Goal: Task Accomplishment & Management: Use online tool/utility

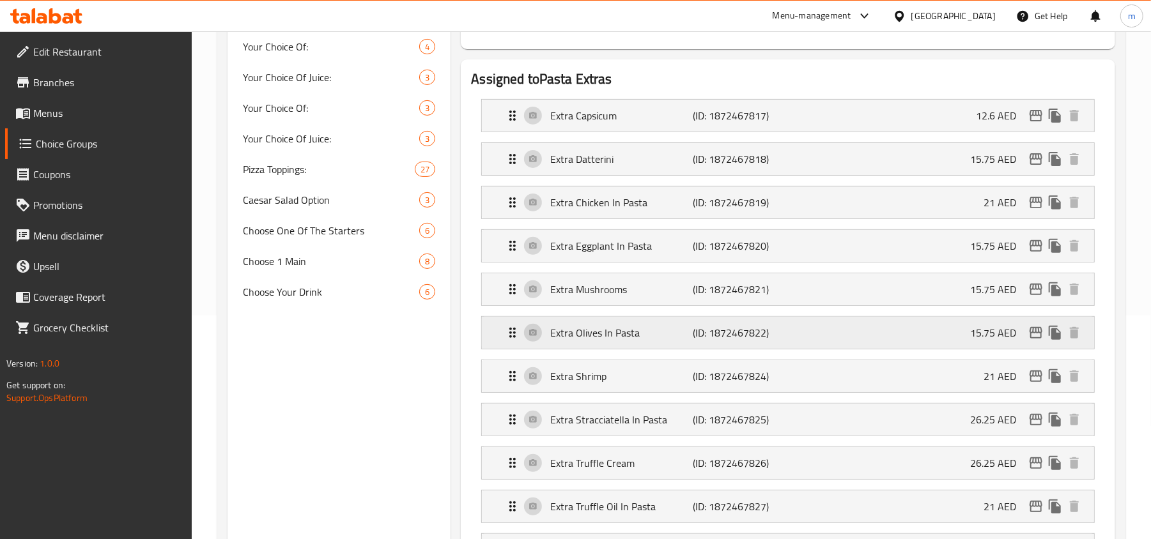
scroll to position [256, 0]
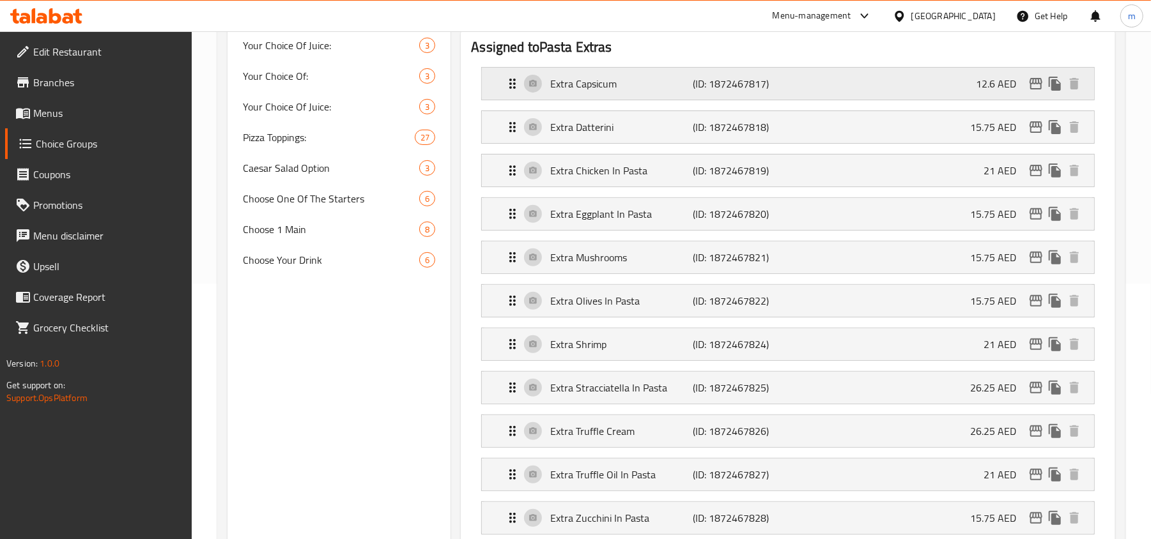
click at [514, 91] on icon "Expand" at bounding box center [512, 83] width 15 height 15
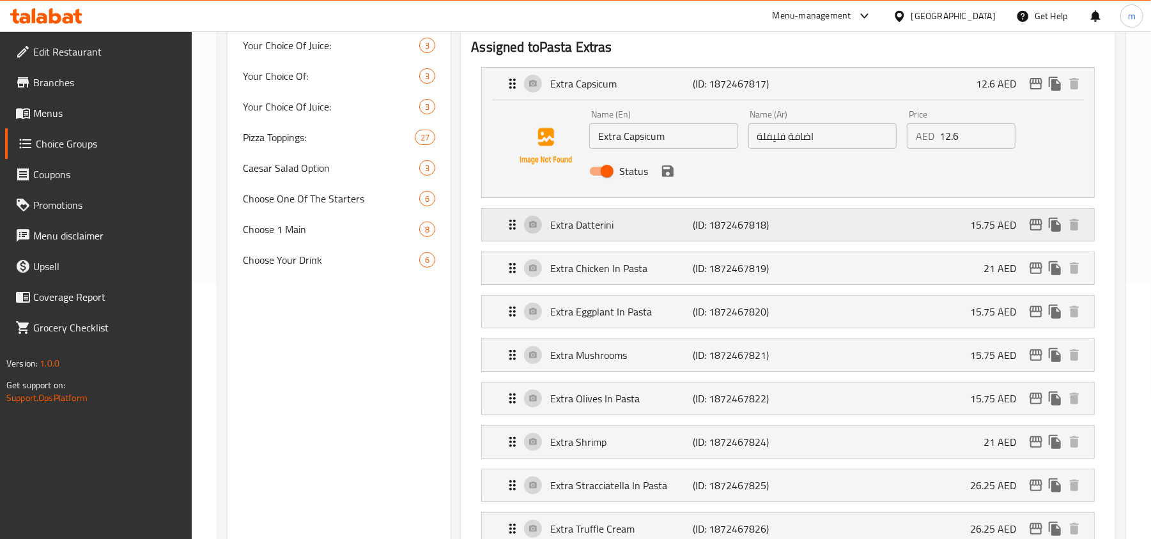
click at [515, 226] on icon "Expand" at bounding box center [512, 225] width 6 height 10
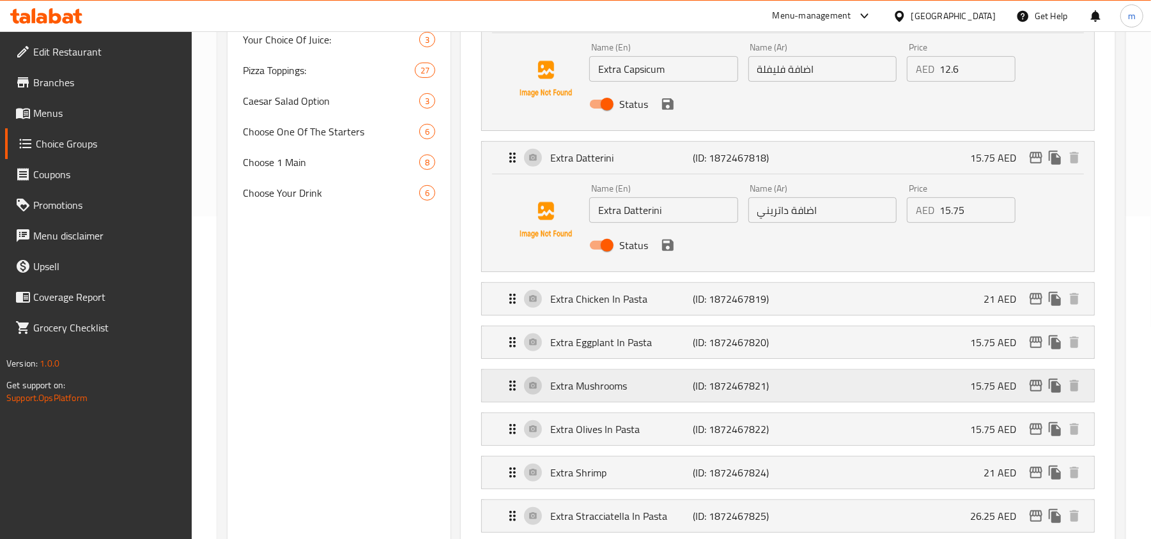
scroll to position [426, 0]
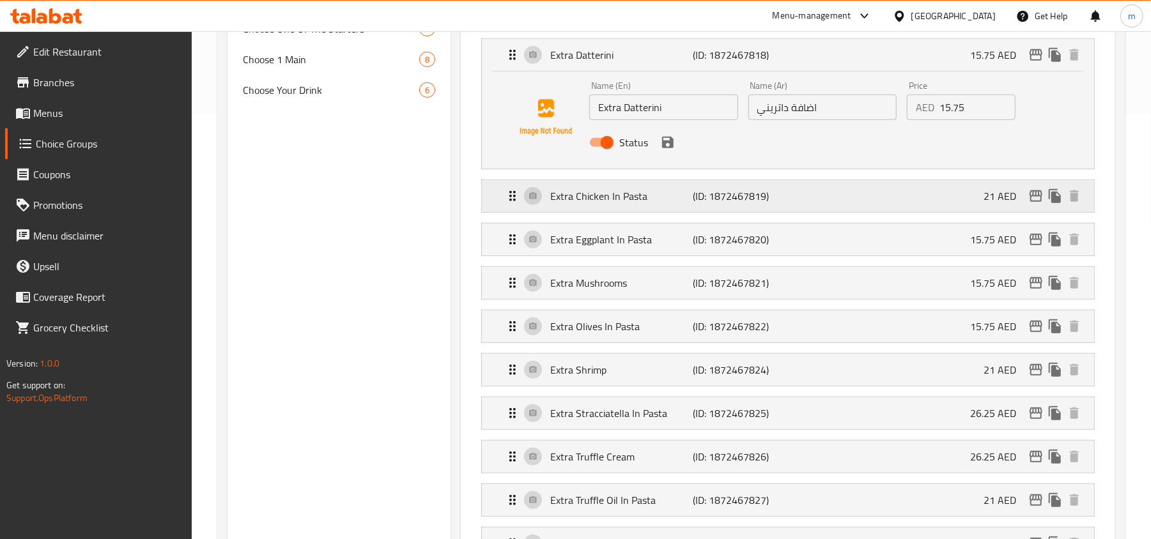
click at [514, 195] on icon "Expand" at bounding box center [512, 196] width 15 height 15
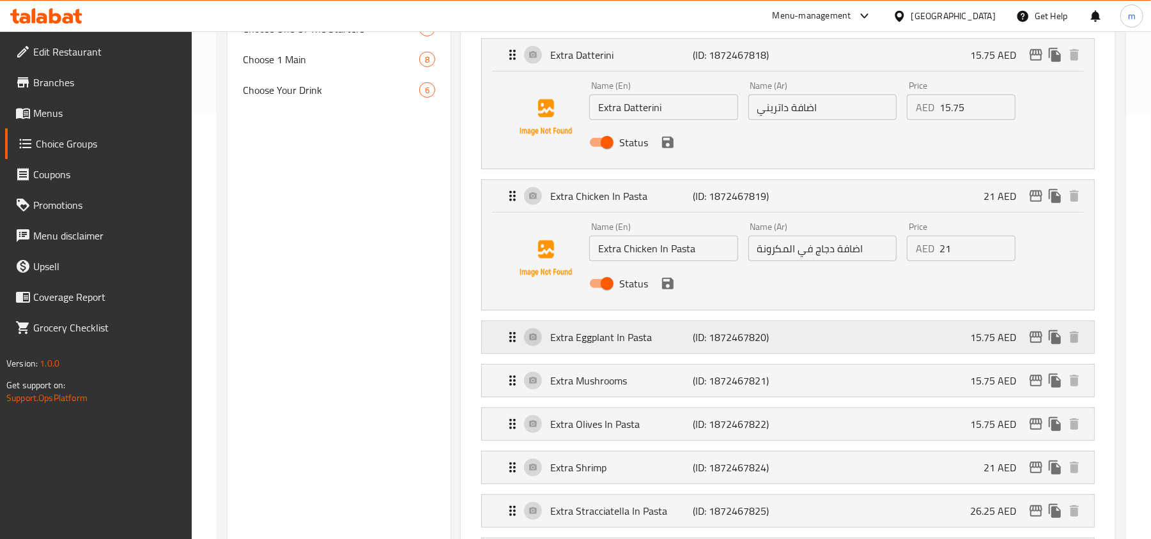
click at [510, 334] on icon "Expand" at bounding box center [512, 337] width 15 height 15
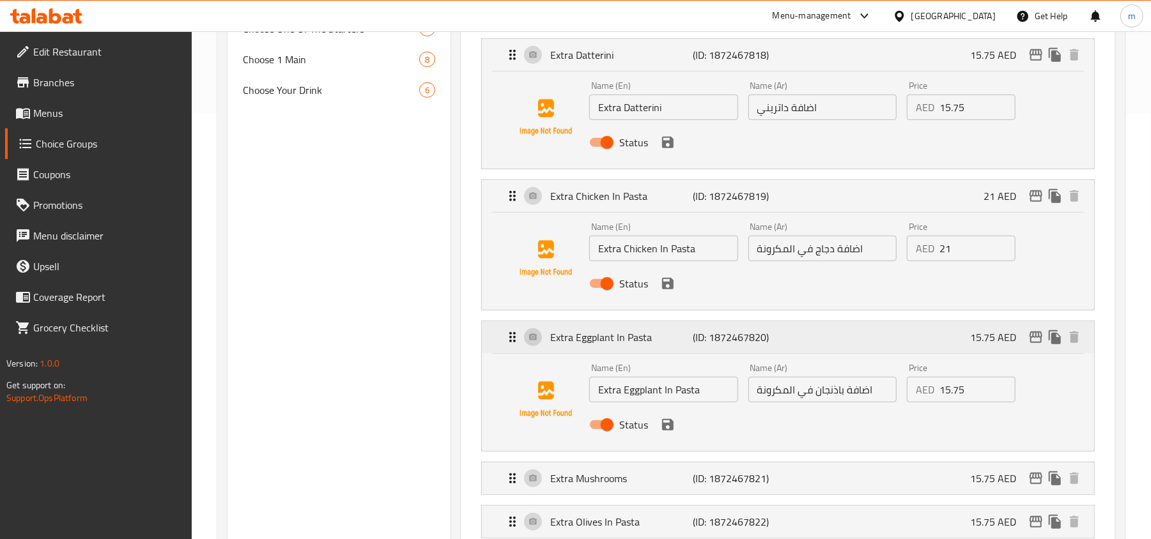
click at [507, 336] on icon "Expand" at bounding box center [512, 337] width 15 height 15
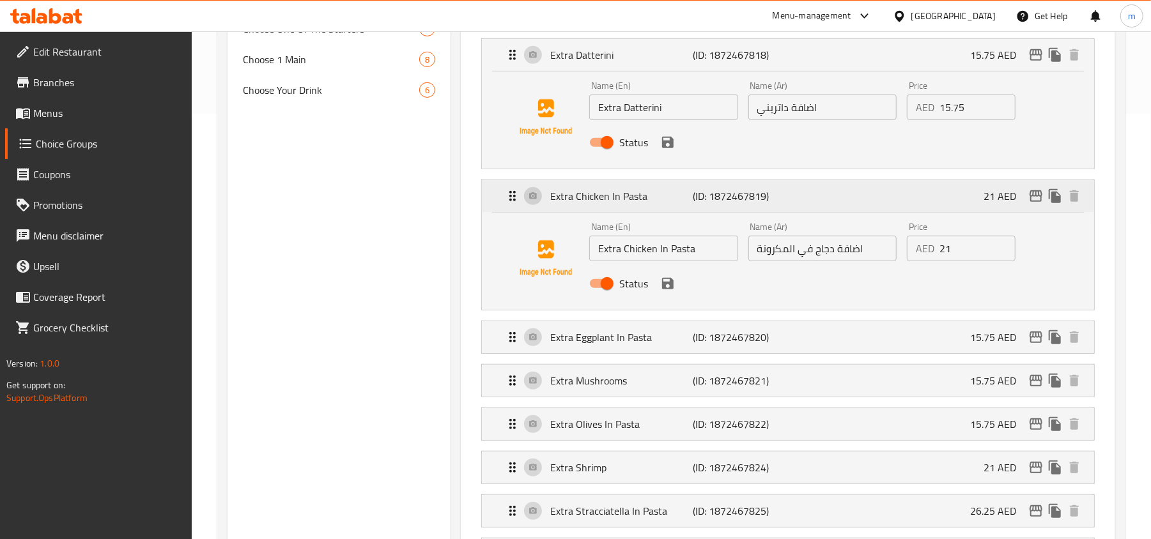
click at [522, 205] on div "Extra Chicken In Pasta (ID: 1872467819) 21 AED" at bounding box center [792, 196] width 574 height 32
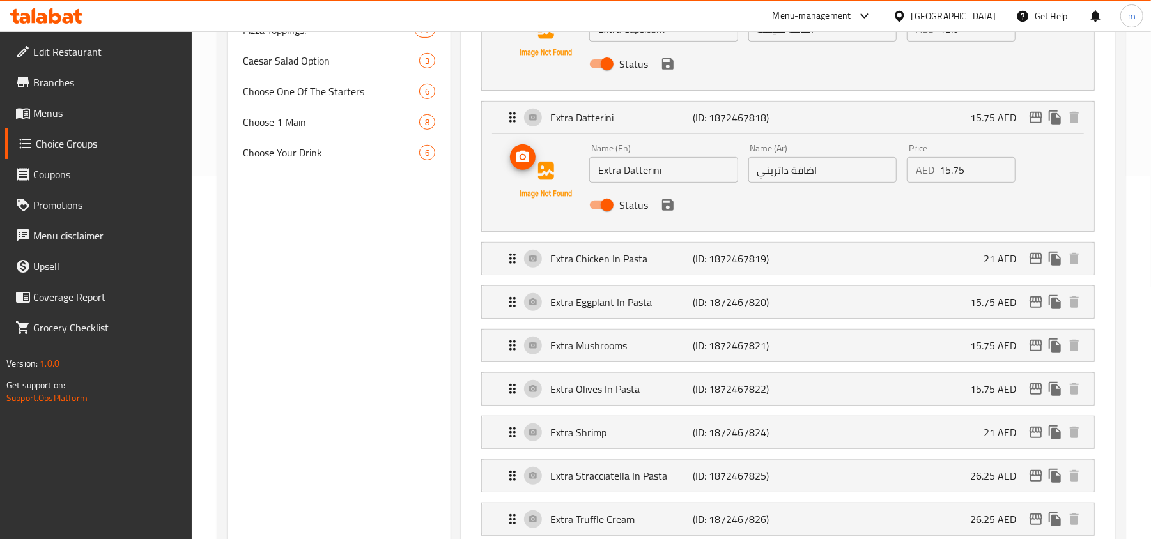
scroll to position [256, 0]
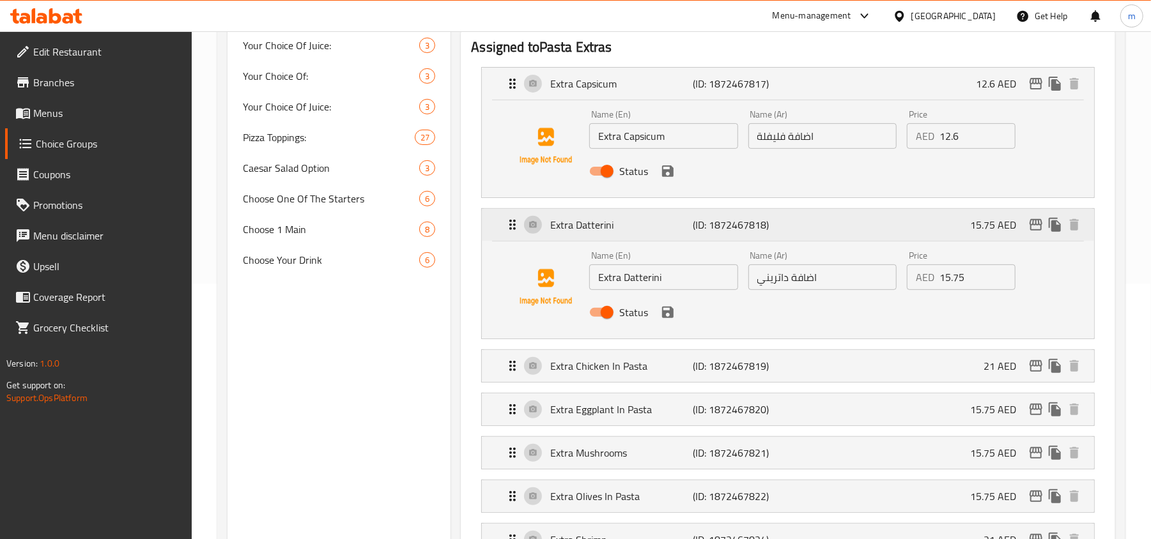
click at [511, 225] on icon "Expand" at bounding box center [512, 224] width 15 height 15
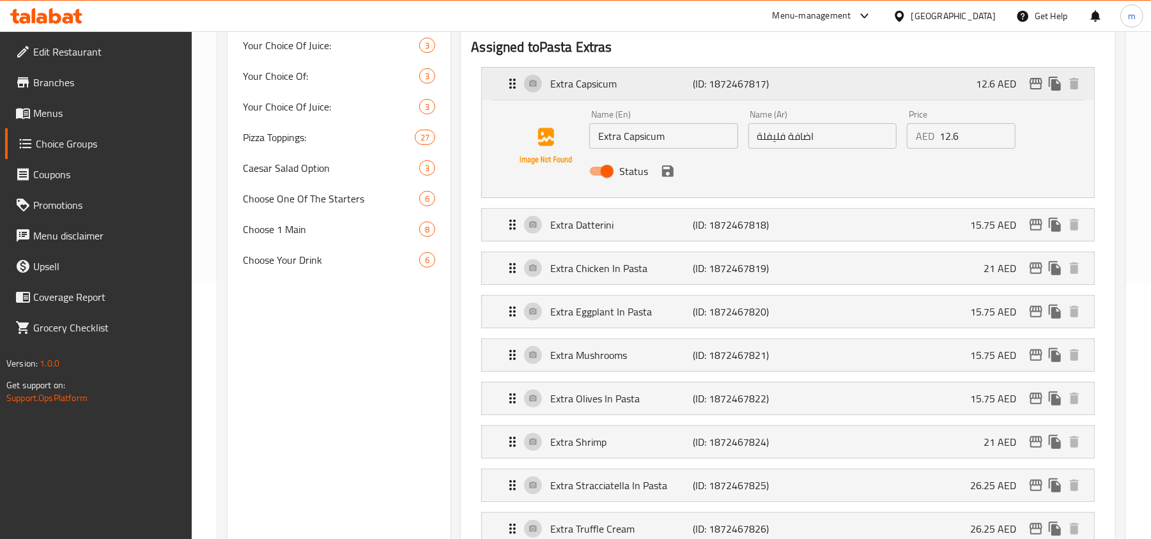
click at [518, 77] on icon "Expand" at bounding box center [512, 83] width 15 height 15
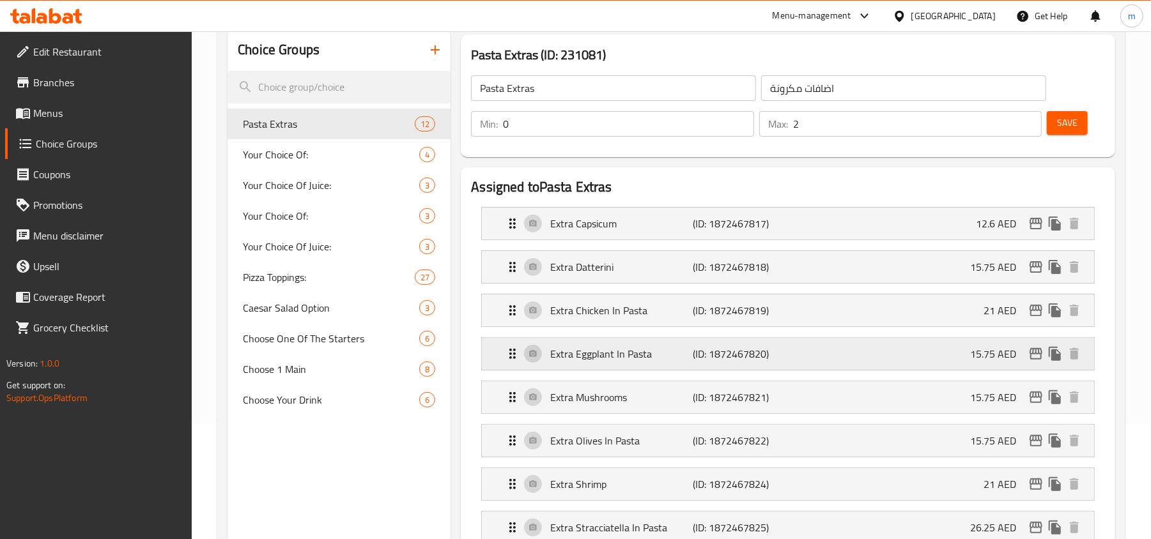
scroll to position [0, 0]
